Goal: Information Seeking & Learning: Learn about a topic

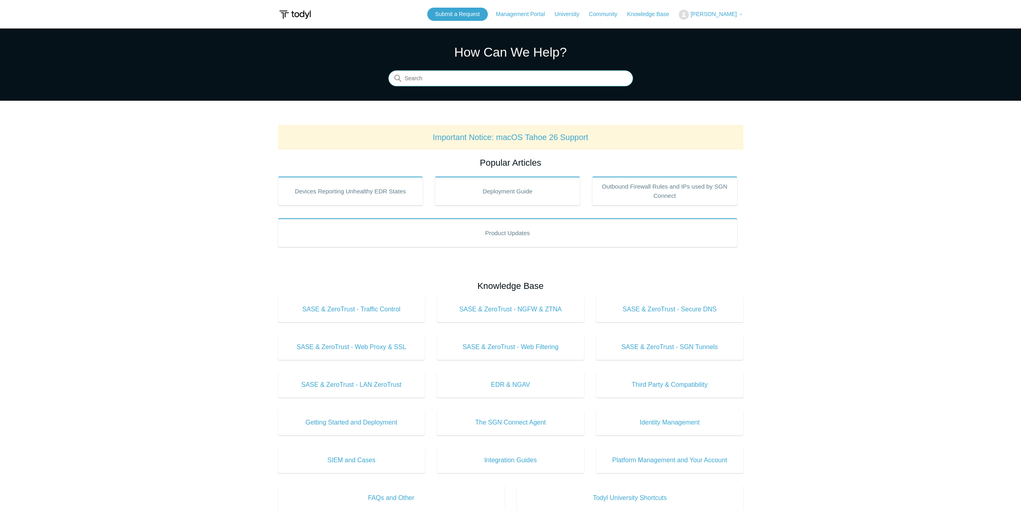
click at [464, 86] on input "Search" at bounding box center [510, 79] width 245 height 16
type input "transient error"
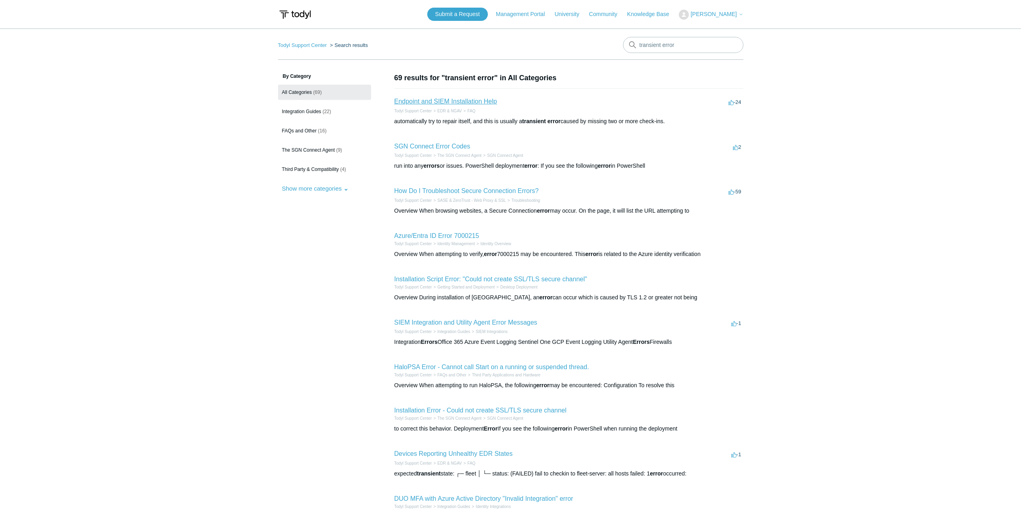
click at [466, 103] on link "Endpoint and SIEM Installation Help" at bounding box center [445, 101] width 103 height 7
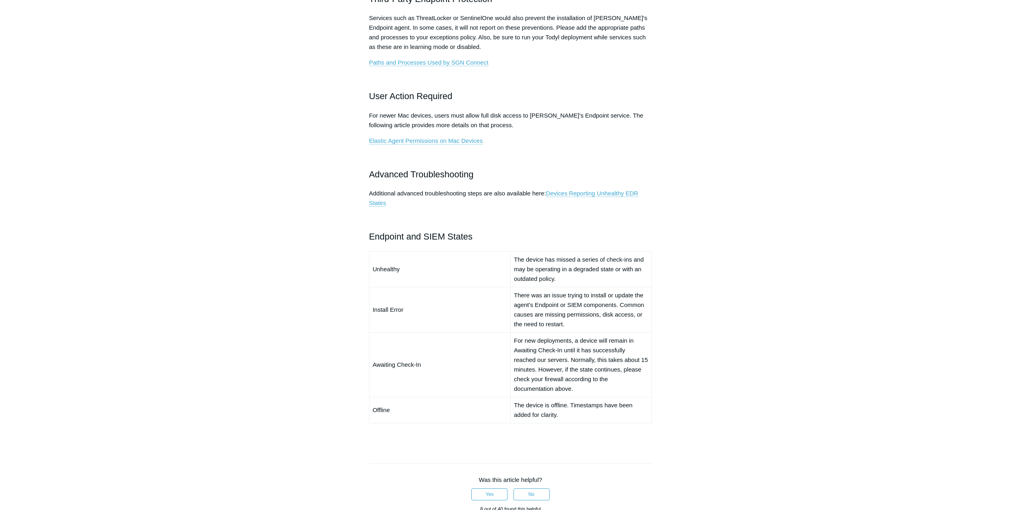
scroll to position [401, 0]
click at [591, 192] on link "Devices Reporting Unhealthy EDR States" at bounding box center [503, 198] width 269 height 17
